Goal: Task Accomplishment & Management: Manage account settings

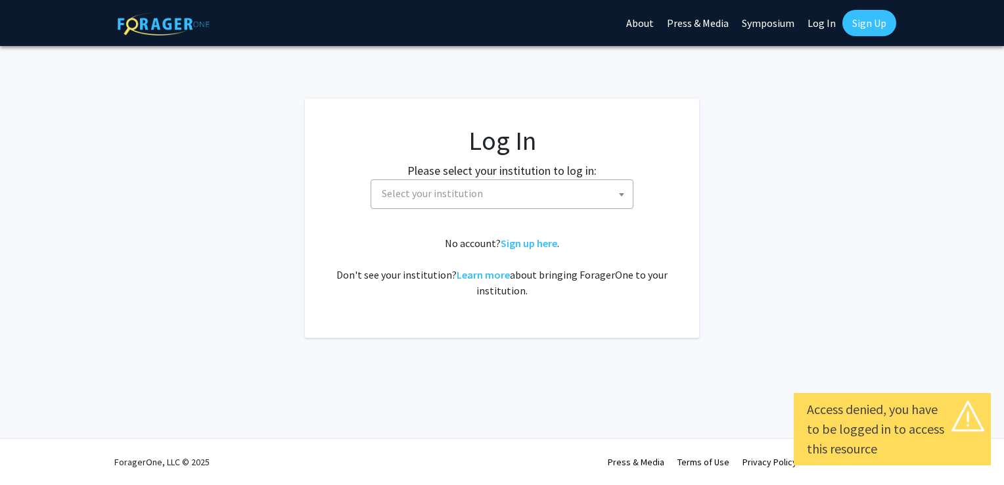
select select
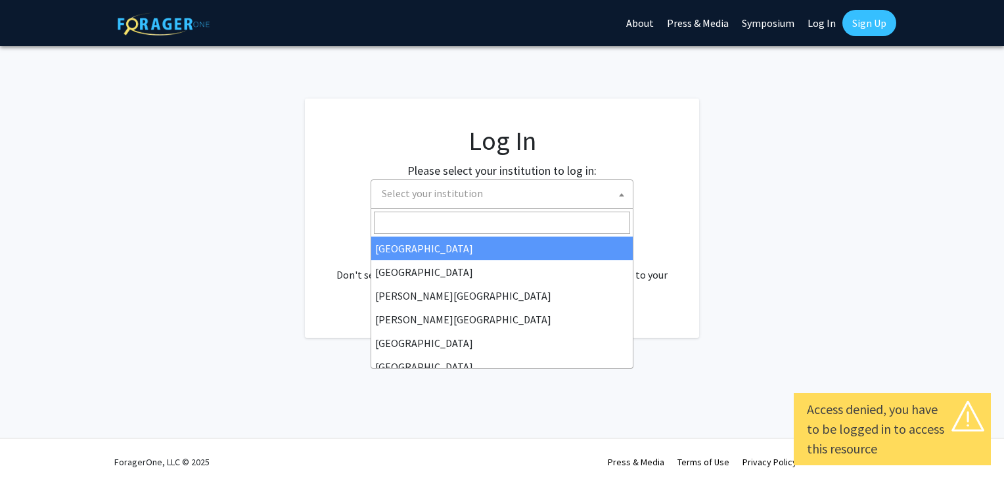
click at [623, 193] on b at bounding box center [621, 194] width 5 height 3
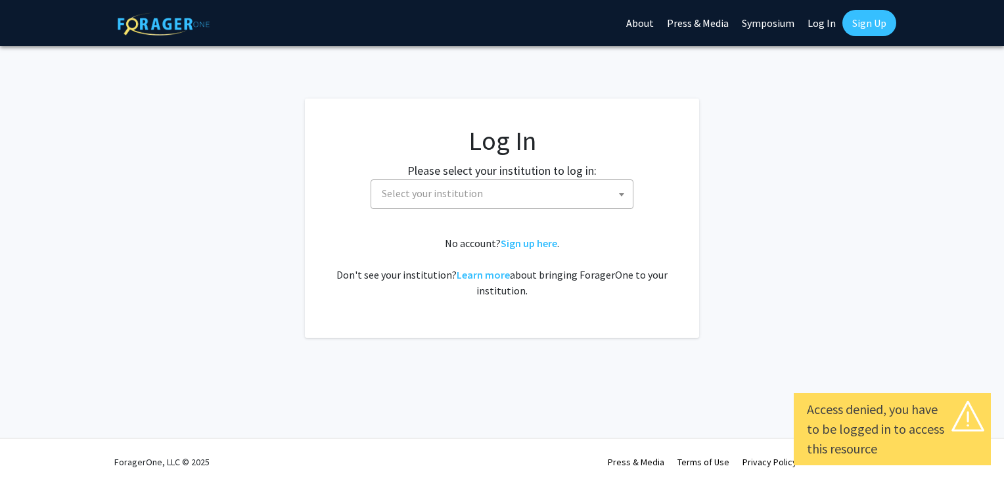
click at [620, 193] on b at bounding box center [621, 194] width 5 height 3
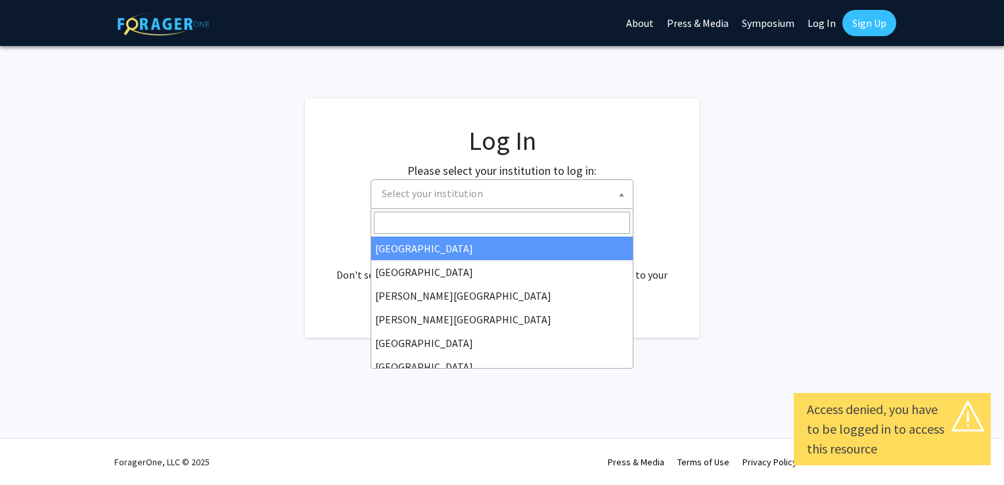
click at [620, 193] on b at bounding box center [621, 194] width 5 height 3
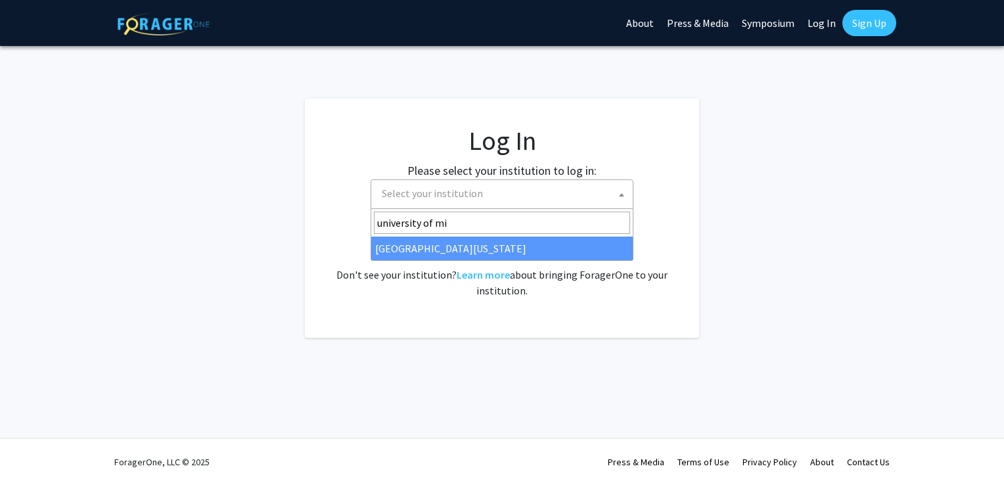
type input "university of mi"
select select "33"
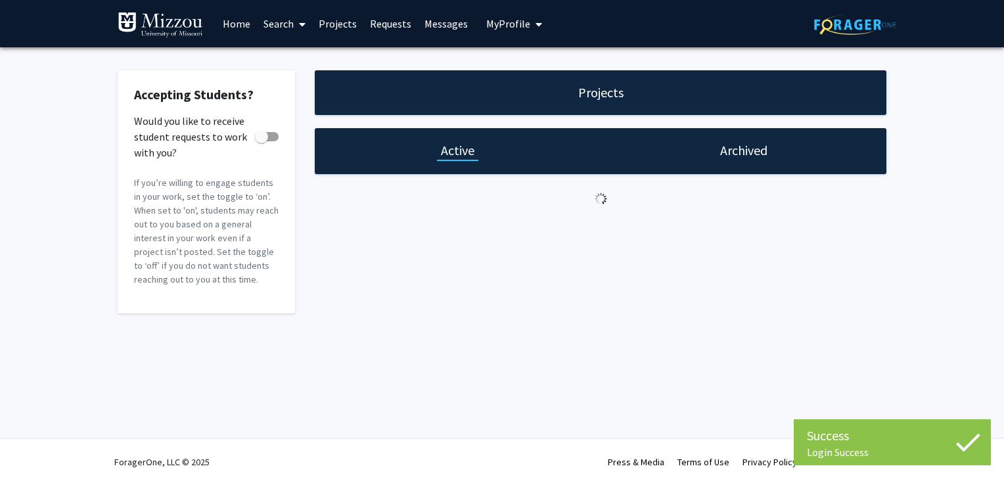
checkbox input "true"
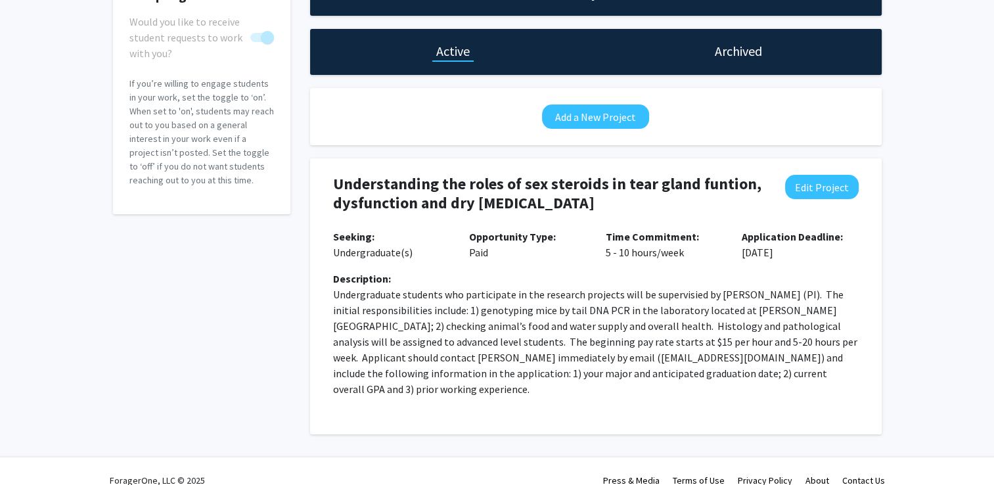
scroll to position [101, 0]
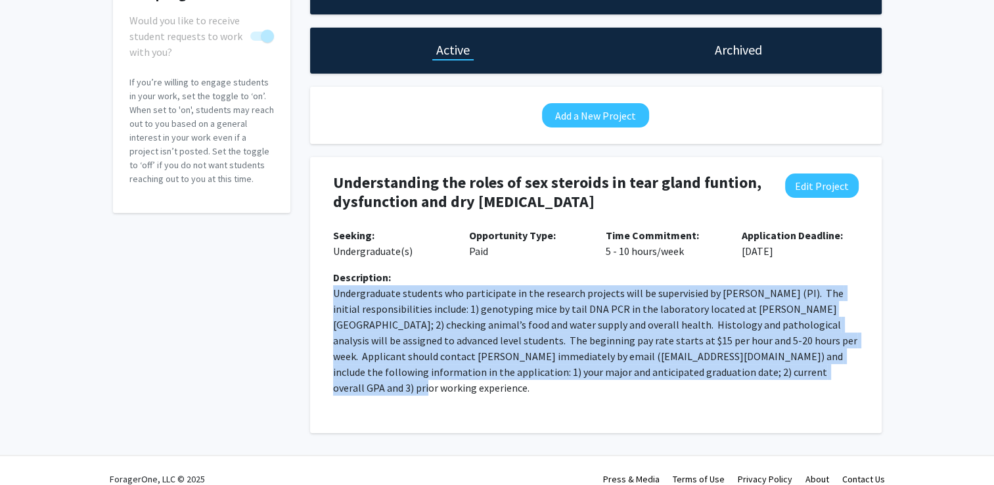
drag, startPoint x: 334, startPoint y: 290, endPoint x: 787, endPoint y: 384, distance: 463.0
click at [788, 384] on div "Description: Undergraduate students who participate in the research projects wi…" at bounding box center [595, 337] width 545 height 137
copy p "Undergraduate students who participate in the research projects will be supervi…"
click at [817, 184] on button "Edit Project" at bounding box center [822, 185] width 74 height 24
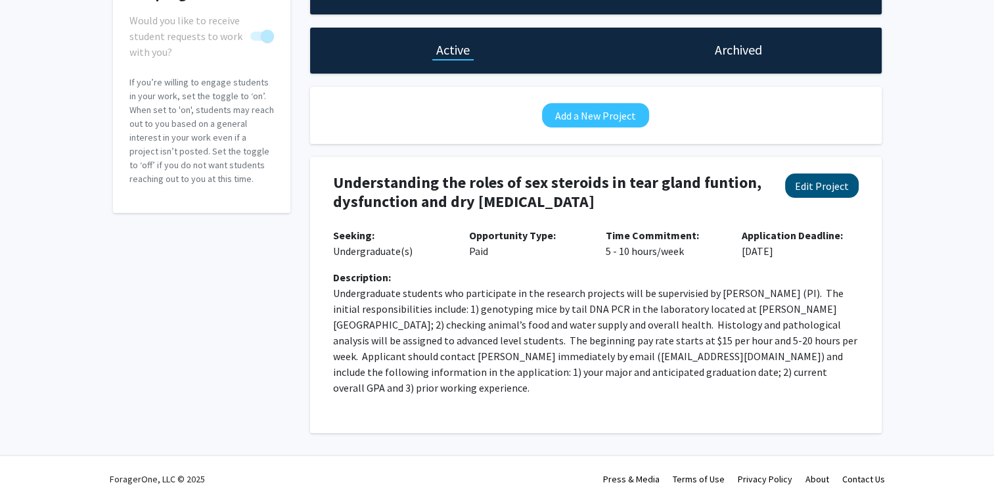
select select "5 - 10"
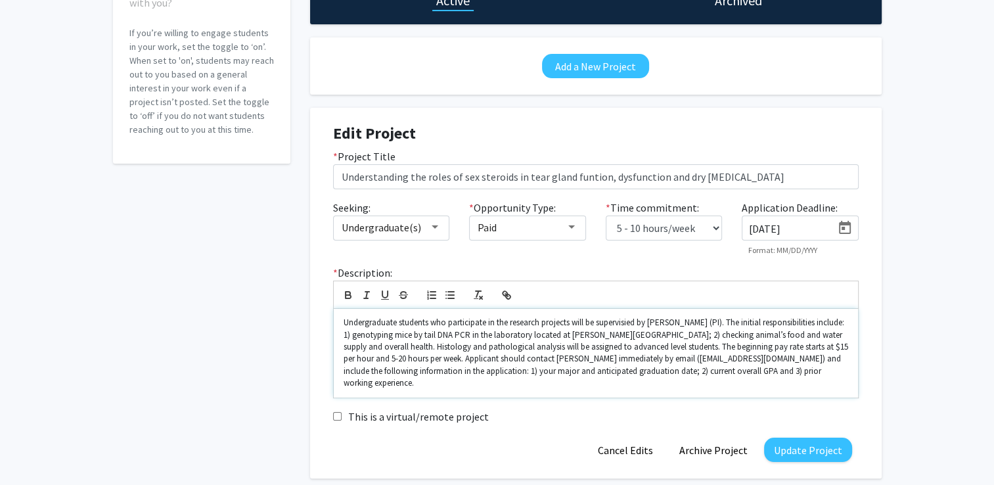
scroll to position [200, 0]
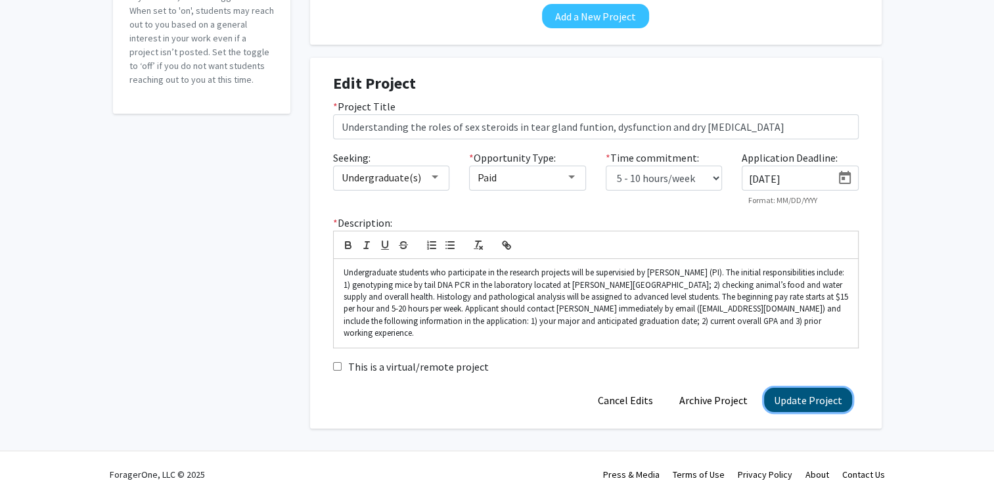
click at [786, 388] on button "Update Project" at bounding box center [808, 400] width 88 height 24
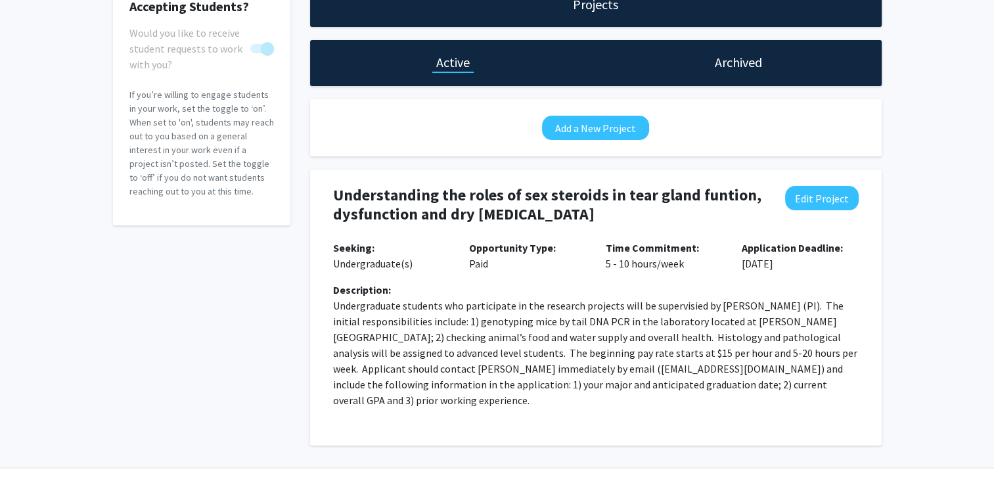
scroll to position [101, 0]
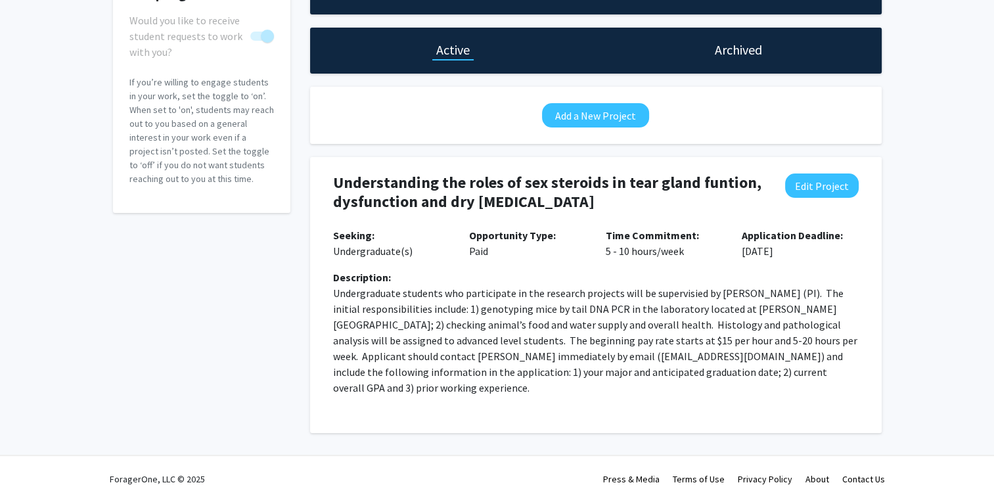
click at [739, 43] on h1 "Archived" at bounding box center [738, 50] width 47 height 18
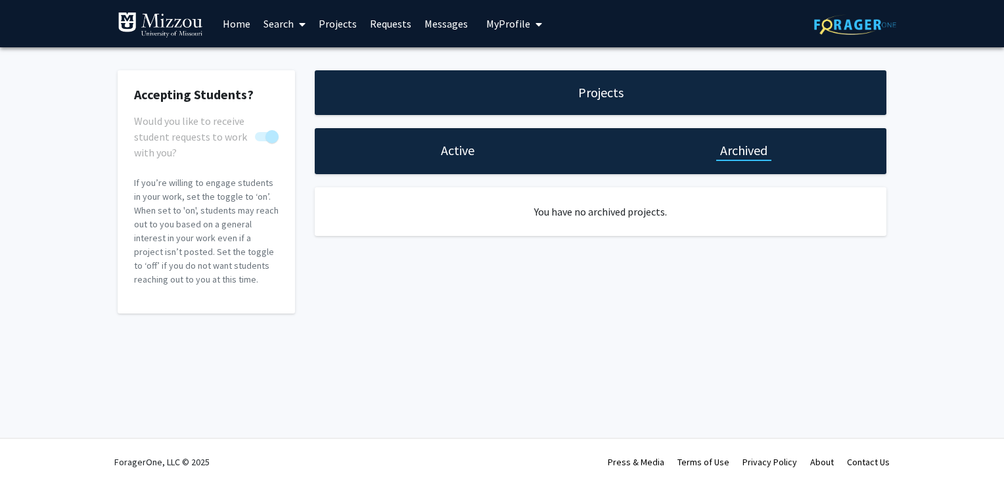
click at [455, 148] on h1 "Active" at bounding box center [458, 150] width 34 height 18
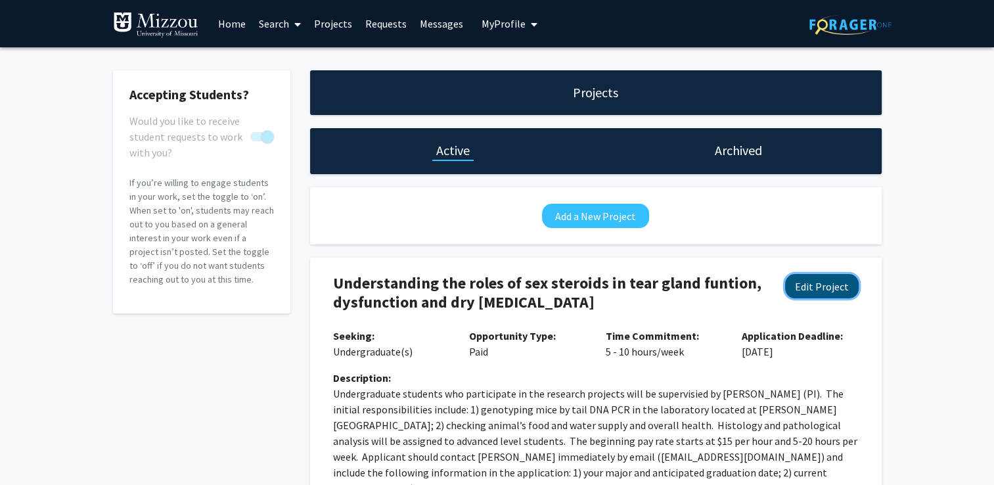
click at [818, 280] on button "Edit Project" at bounding box center [822, 286] width 74 height 24
select select "5 - 10"
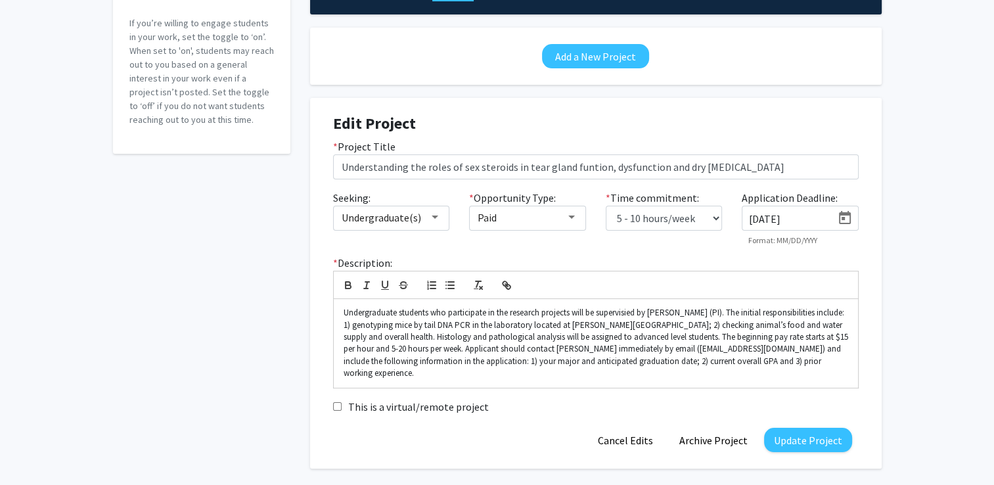
scroll to position [197, 0]
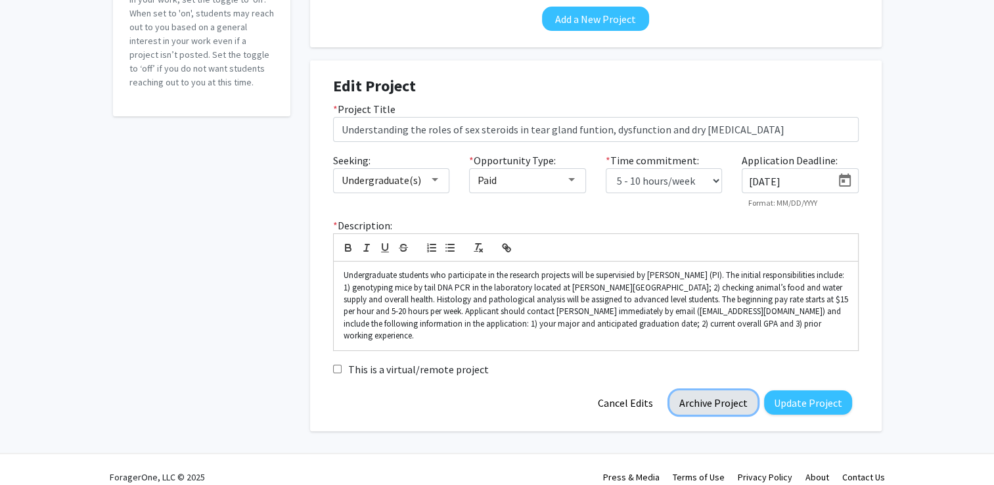
click at [718, 390] on button "Archive Project" at bounding box center [714, 402] width 88 height 24
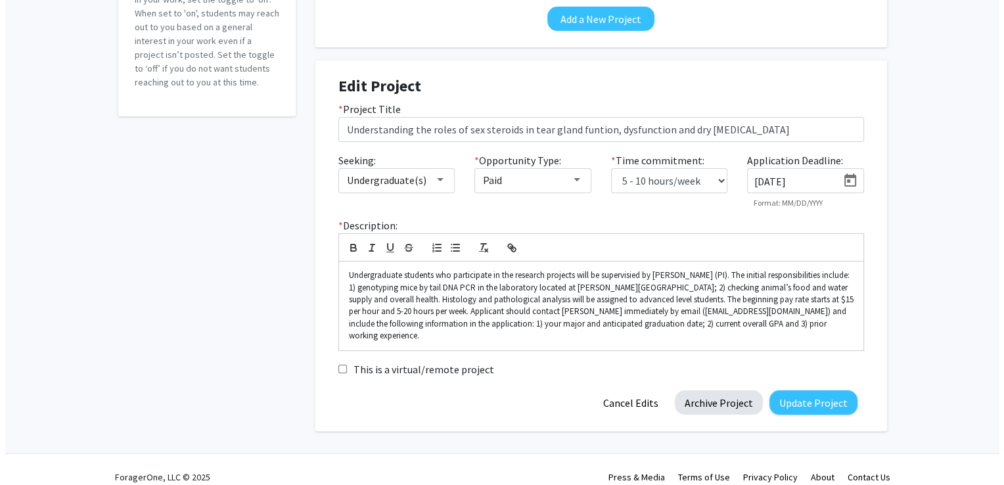
scroll to position [0, 0]
